Goal: Task Accomplishment & Management: Manage account settings

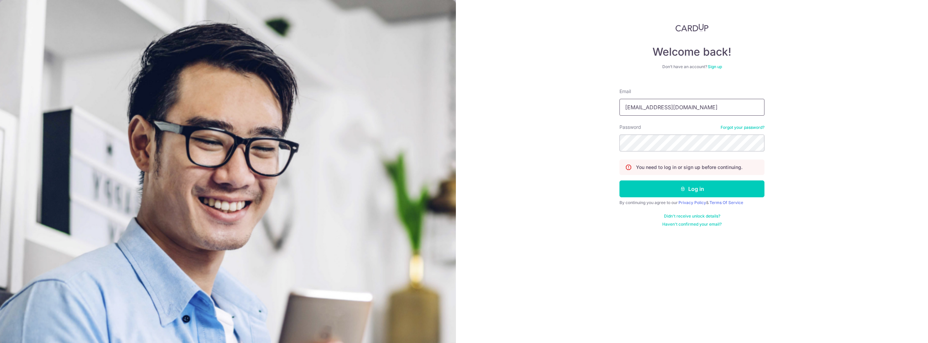
type input "evy.is.evy@gmail.com"
click at [619, 180] on button "Log in" at bounding box center [691, 188] width 145 height 17
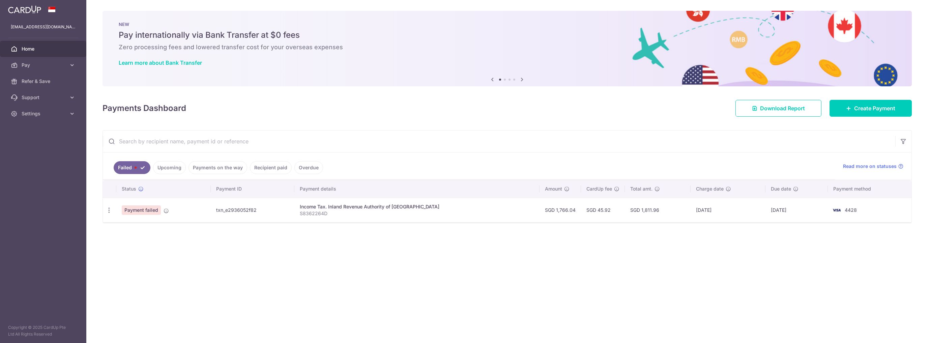
click at [715, 205] on td "06/10/2025" at bounding box center [727, 210] width 75 height 25
click at [166, 211] on icon at bounding box center [165, 210] width 5 height 5
click at [112, 213] on div "Update payment" at bounding box center [109, 210] width 12 height 12
click at [106, 210] on icon "button" at bounding box center [108, 210] width 7 height 7
click at [116, 228] on icon at bounding box center [113, 228] width 8 height 8
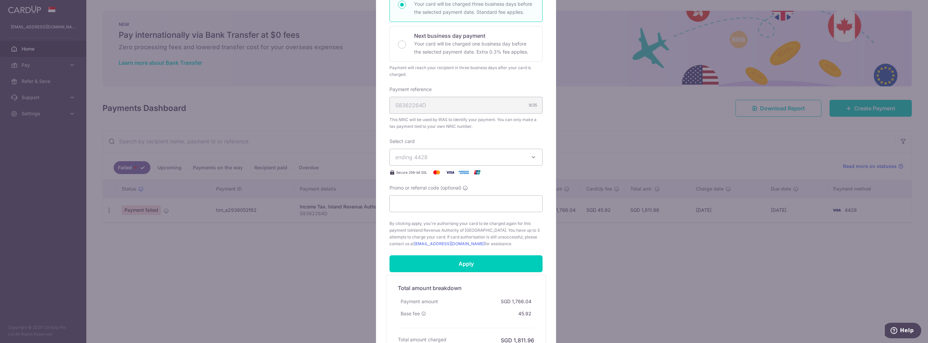
scroll to position [162, 0]
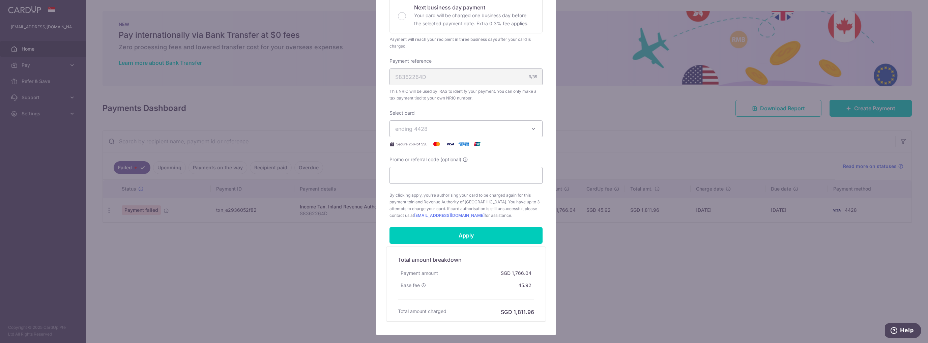
click at [512, 130] on span "ending 4428" at bounding box center [459, 129] width 129 height 8
click at [533, 150] on ul "**** 4428" at bounding box center [465, 160] width 153 height 22
click at [581, 132] on div "Edit payment By clicking apply, you will make changes to all payments to Inland…" at bounding box center [464, 171] width 928 height 343
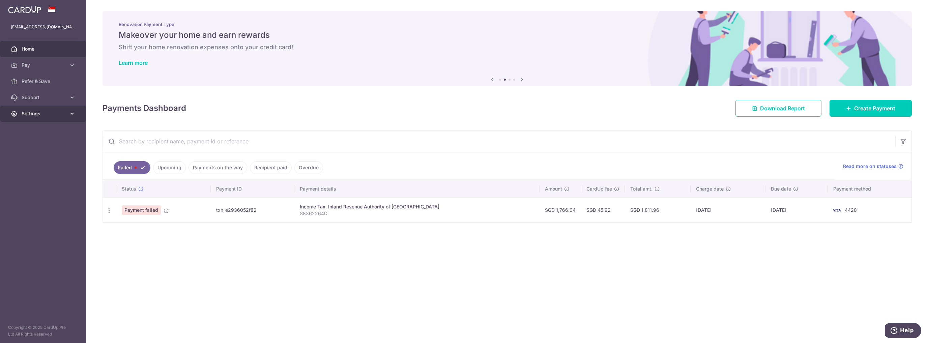
click at [30, 111] on span "Settings" at bounding box center [44, 113] width 44 height 7
click at [50, 57] on link "Pay" at bounding box center [43, 65] width 86 height 16
click at [43, 109] on link "Cards" at bounding box center [43, 113] width 86 height 16
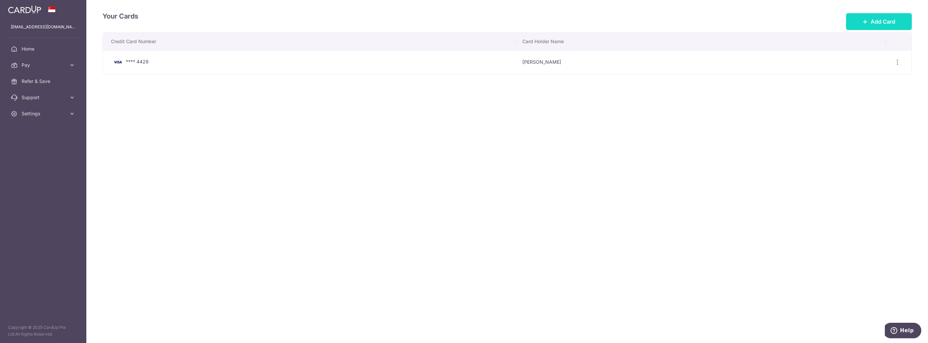
click at [866, 23] on icon at bounding box center [864, 21] width 5 height 5
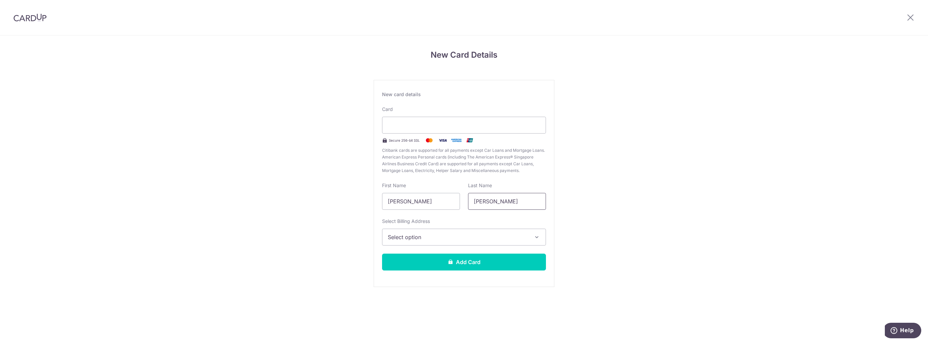
click at [500, 205] on input "[PERSON_NAME]" at bounding box center [507, 201] width 78 height 17
click at [425, 119] on div at bounding box center [464, 125] width 164 height 17
click at [427, 190] on div "First Name [PERSON_NAME]" at bounding box center [421, 196] width 78 height 28
click at [430, 202] on input "[PERSON_NAME]" at bounding box center [421, 201] width 78 height 17
type input "[PERSON_NAME]"
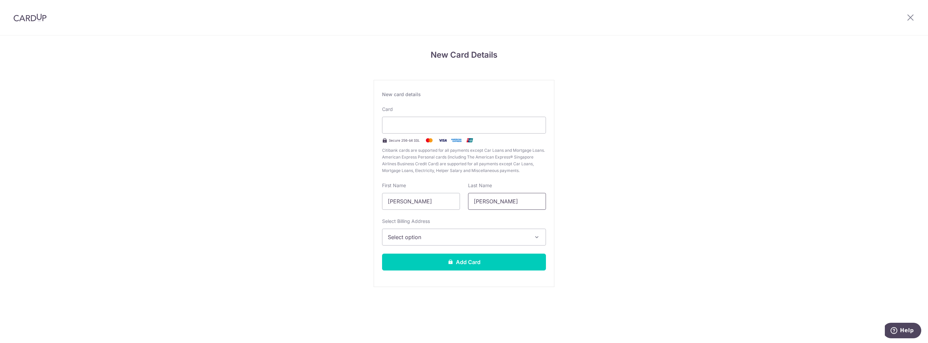
type input "[PERSON_NAME]"
click at [421, 116] on div "Card Secure 256-bit SSL Citibank cards are supported for all payments except Ca…" at bounding box center [464, 140] width 164 height 68
click at [481, 233] on span "Select option" at bounding box center [458, 237] width 140 height 8
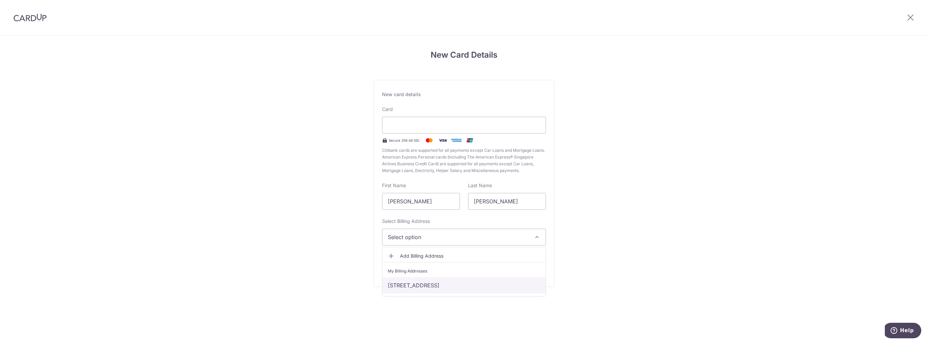
click at [464, 283] on link "[STREET_ADDRESS]" at bounding box center [463, 285] width 163 height 16
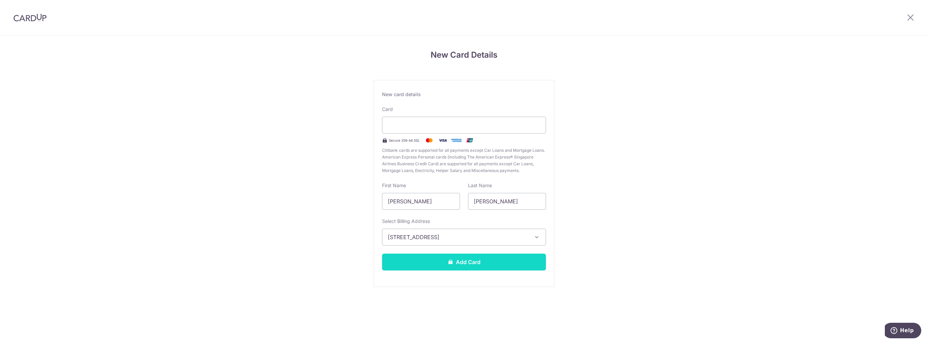
click at [465, 262] on button "Add Card" at bounding box center [464, 261] width 164 height 17
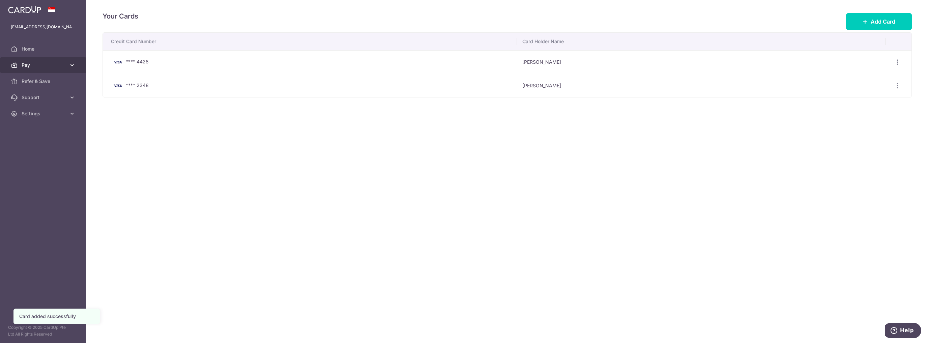
click at [63, 65] on span "Pay" at bounding box center [44, 65] width 44 height 7
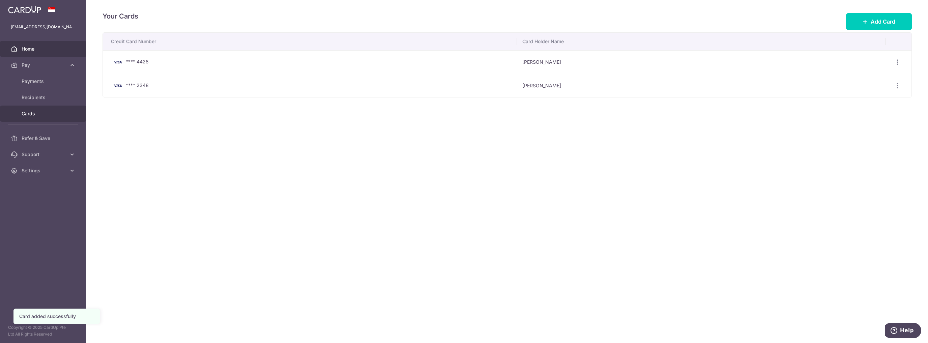
click at [54, 50] on span "Home" at bounding box center [44, 48] width 44 height 7
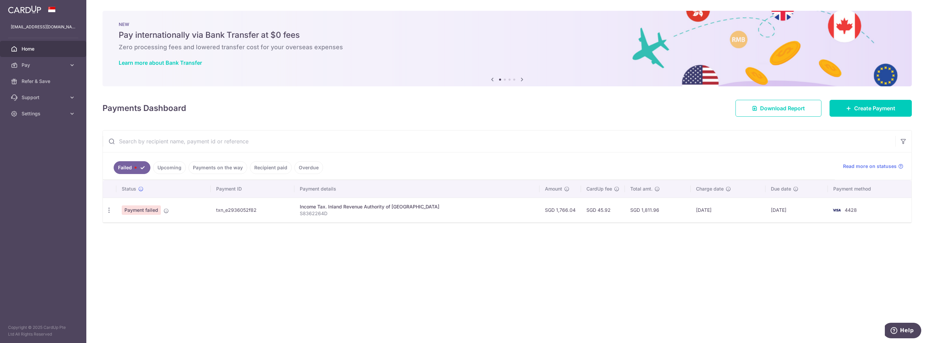
click at [118, 207] on td "Payment failed" at bounding box center [163, 210] width 94 height 25
click at [110, 209] on icon "button" at bounding box center [108, 210] width 7 height 7
click at [134, 229] on span "Update payment" at bounding box center [145, 228] width 46 height 8
radio input "true"
type input "1,766.04"
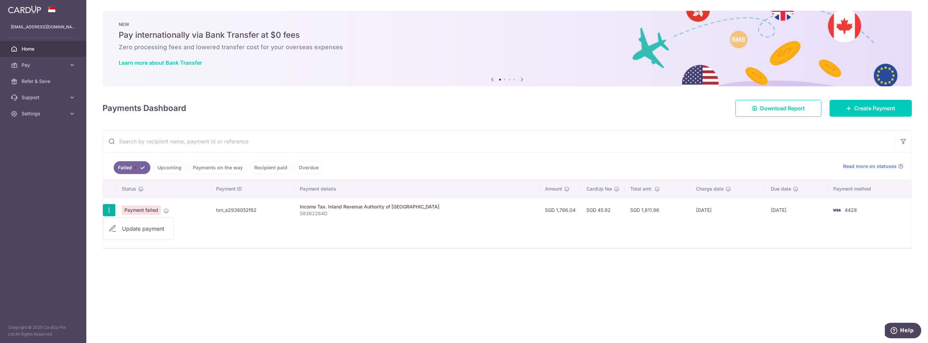
type input "S8362264D"
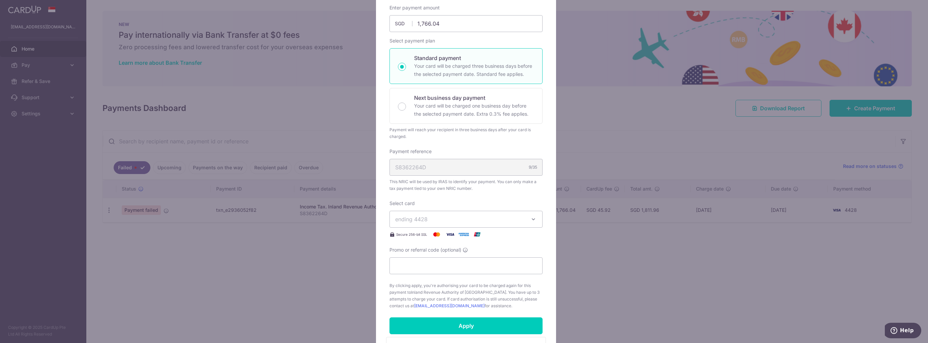
scroll to position [108, 0]
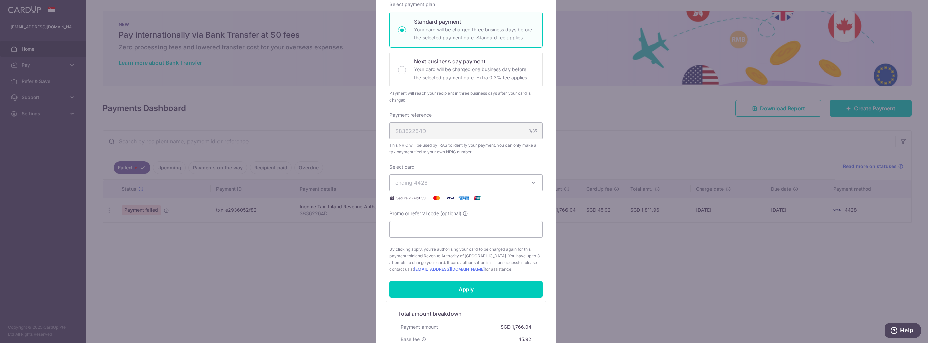
click at [497, 185] on span "ending 4428" at bounding box center [459, 183] width 129 height 8
click at [478, 228] on span "**** 2348" at bounding box center [466, 230] width 142 height 8
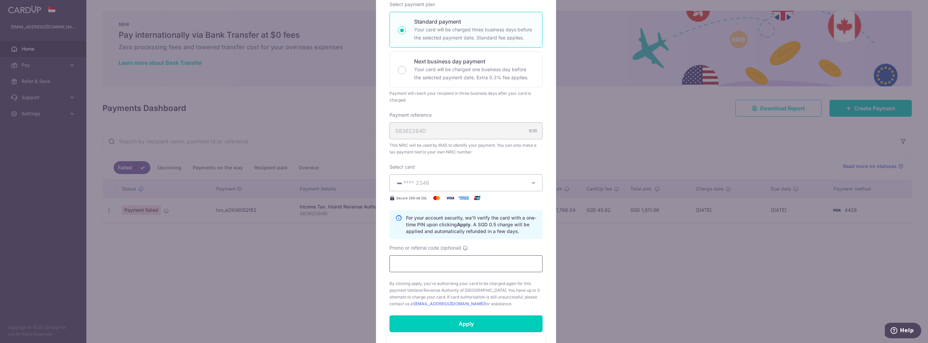
click at [469, 260] on input "Promo or referral code (optional)" at bounding box center [465, 263] width 153 height 17
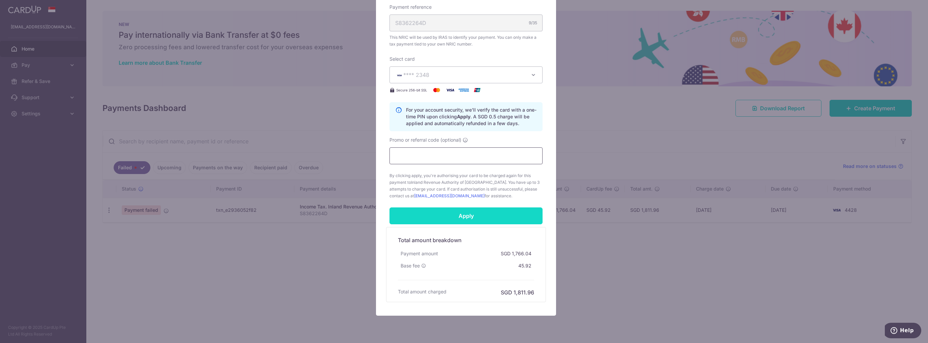
scroll to position [236, 0]
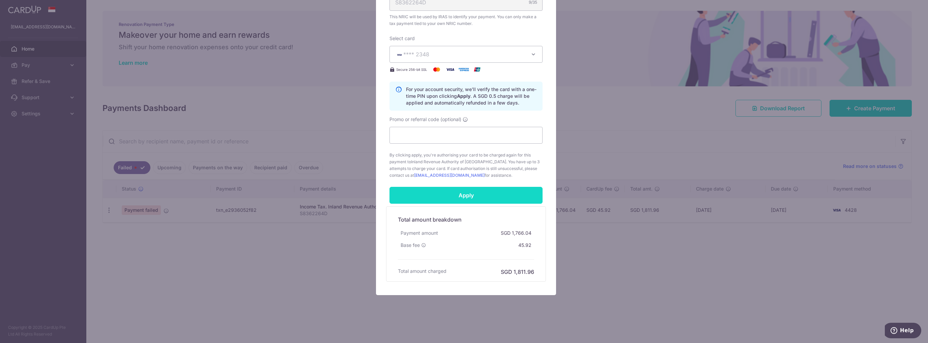
click at [478, 190] on input "Apply" at bounding box center [465, 195] width 153 height 17
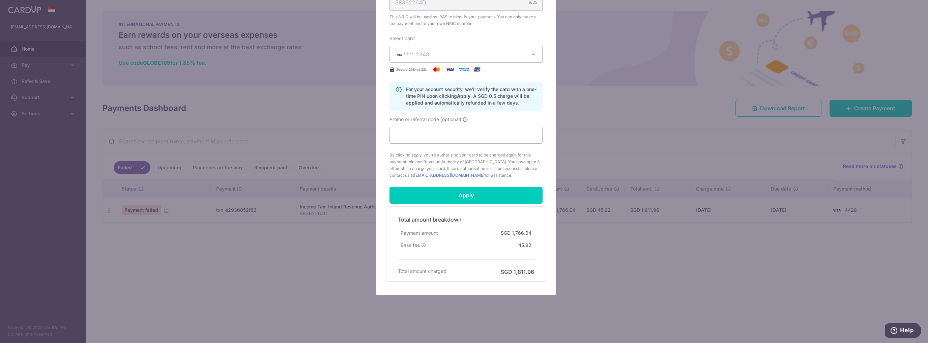
scroll to position [101, 0]
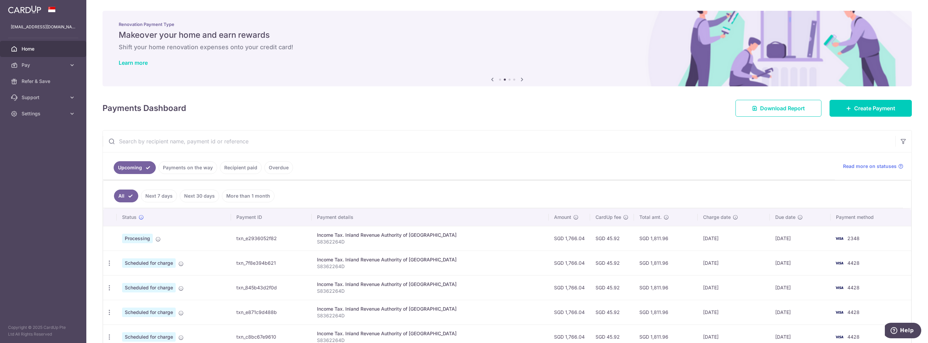
scroll to position [27, 0]
